Goal: Browse casually

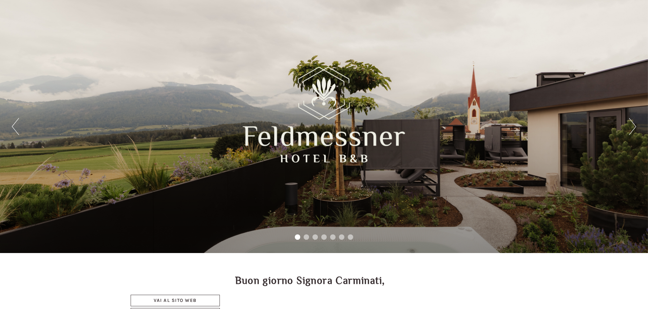
click at [629, 128] on button "Next" at bounding box center [632, 126] width 7 height 17
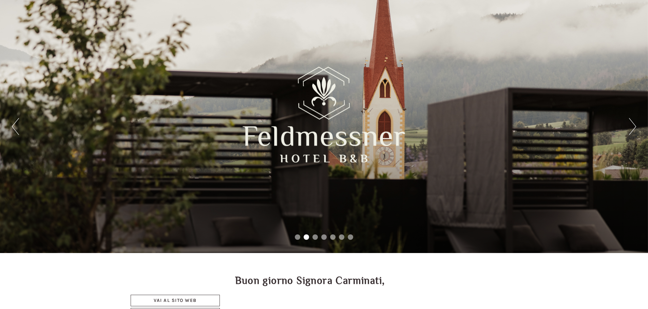
click at [629, 128] on button "Next" at bounding box center [632, 126] width 7 height 17
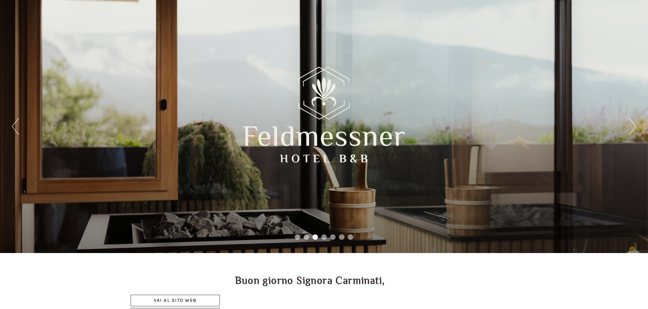
click at [629, 128] on button "Next" at bounding box center [632, 126] width 7 height 17
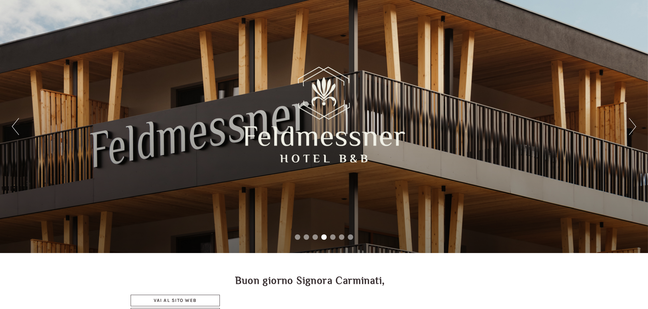
click at [631, 129] on button "Next" at bounding box center [632, 126] width 7 height 17
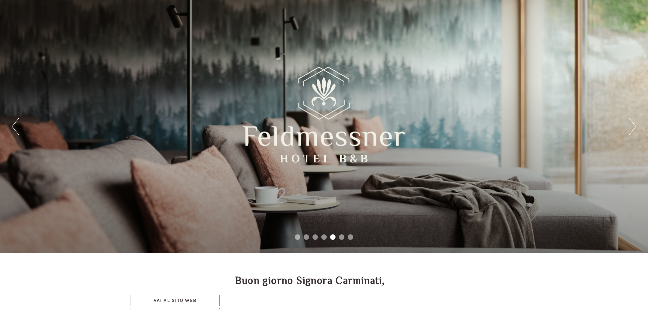
click at [631, 129] on button "Next" at bounding box center [632, 126] width 7 height 17
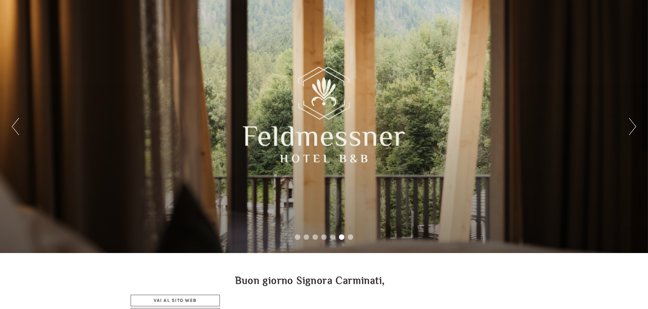
click at [631, 129] on button "Next" at bounding box center [632, 126] width 7 height 17
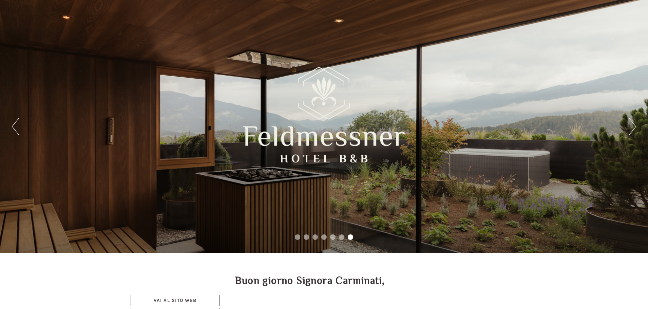
click at [631, 129] on button "Next" at bounding box center [632, 126] width 7 height 17
